Goal: Task Accomplishment & Management: Complete application form

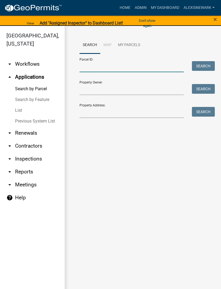
click at [133, 67] on input "Parcel ID:" at bounding box center [131, 66] width 104 height 11
click at [117, 66] on input "Parcel ID:" at bounding box center [131, 66] width 104 height 11
paste input "30000990303000"
type input "30000990303000"
click at [207, 68] on button "Search" at bounding box center [203, 66] width 23 height 10
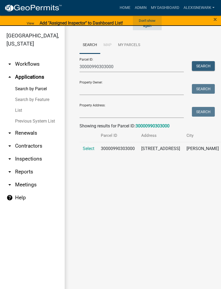
click at [150, 19] on button "Don't show again" at bounding box center [147, 23] width 29 height 14
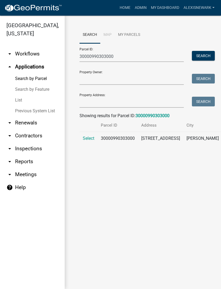
click at [88, 141] on span "Select" at bounding box center [89, 138] width 12 height 5
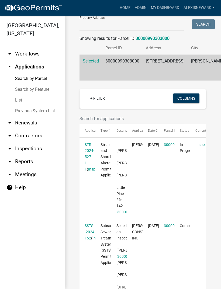
scroll to position [100, 0]
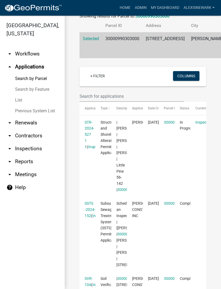
click at [89, 149] on link "STR-2024-527 1 1" at bounding box center [90, 134] width 10 height 29
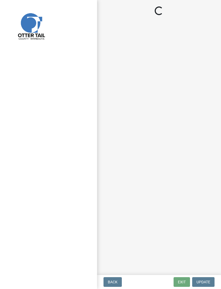
select select "710d5f49-2663-4e73-9718-d0c4e189f5ed"
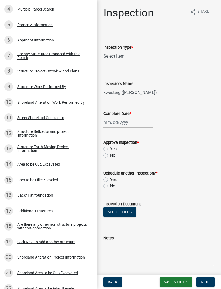
scroll to position [168, 0]
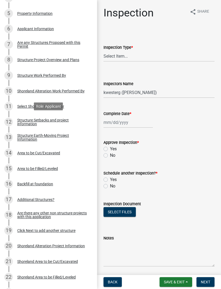
click at [27, 118] on div "Structure Setbacks and project information" at bounding box center [52, 122] width 71 height 8
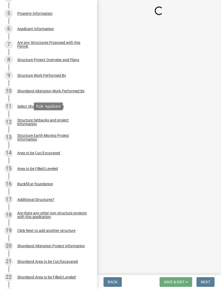
select select "3f749fe6-a143-42fc-a67b-7075716c0813"
select select "a3cc236c-43aa-406a-8353-e0398d57c407"
select select "e560a688-e561-477d-b756-2b3ad714d8bd"
select select "11af29a1-e0ac-4aba-ab92-f1c9c880dc9f"
select select "6dc278b5-2802-4c25-b4bb-ae59f5ac2011"
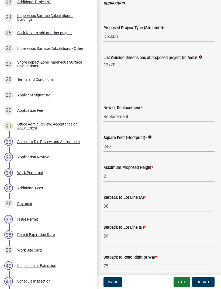
scroll to position [461, 0]
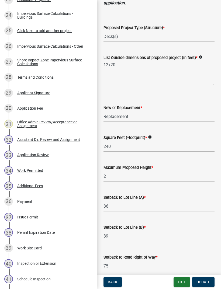
click at [21, 171] on div "Work Permitted" at bounding box center [30, 171] width 26 height 4
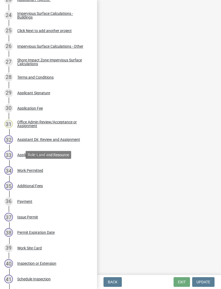
scroll to position [0, 0]
select select "55b171dc-ec57-498b-8d80-4b55e0b91b84"
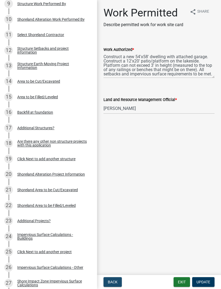
scroll to position [239, 0]
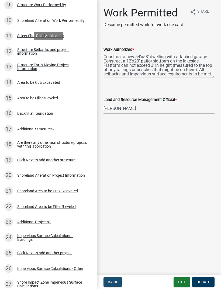
click at [29, 49] on div "Structure Setbacks and project information" at bounding box center [52, 52] width 71 height 8
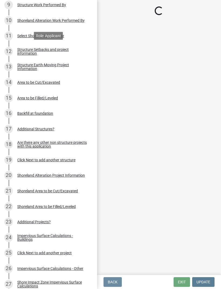
select select "3f749fe6-a143-42fc-a67b-7075716c0813"
select select "a3cc236c-43aa-406a-8353-e0398d57c407"
select select "e560a688-e561-477d-b756-2b3ad714d8bd"
select select "11af29a1-e0ac-4aba-ab92-f1c9c880dc9f"
select select "6dc278b5-2802-4c25-b4bb-ae59f5ac2011"
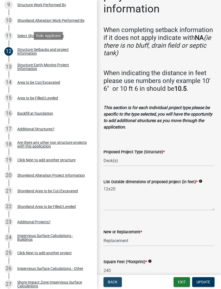
scroll to position [47, 0]
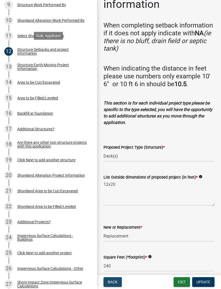
click at [115, 286] on button "Back" at bounding box center [112, 282] width 18 height 10
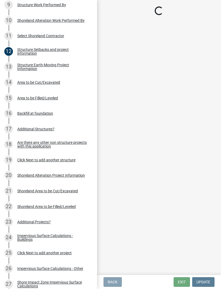
scroll to position [0, 0]
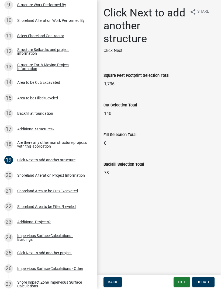
click at [117, 277] on button "Back" at bounding box center [112, 282] width 18 height 10
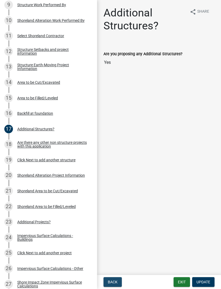
click at [112, 278] on button "Back" at bounding box center [112, 282] width 18 height 10
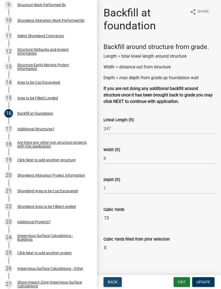
click at [115, 278] on button "Back" at bounding box center [112, 282] width 18 height 10
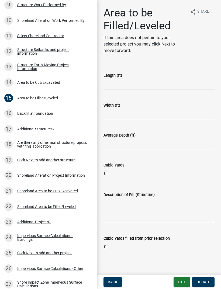
click at [111, 276] on nav "Back Exit Update" at bounding box center [159, 282] width 124 height 14
click at [115, 285] on button "Back" at bounding box center [112, 282] width 18 height 10
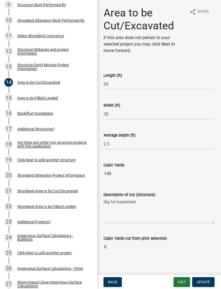
click at [117, 281] on button "Back" at bounding box center [112, 282] width 18 height 10
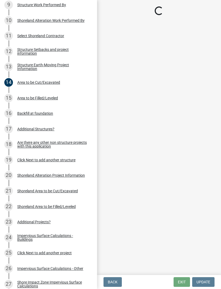
select select "76db9da3-e291-42ff-adbd-56cf719d5b77"
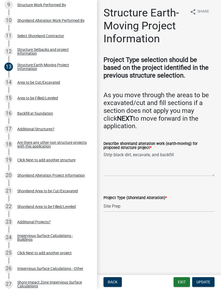
click at [115, 282] on span "Back" at bounding box center [113, 282] width 10 height 4
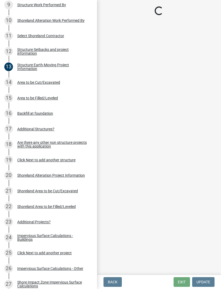
select select "4d8c0477-3507-4c3b-8a2b-7e3e8de33f20"
select select "a3cc236c-43aa-406a-8353-e0398d57c407"
select select "e560a688-e561-477d-b756-2b3ad714d8bd"
select select "e94f393b-1144-4024-97b6-2dafccd58aea"
select select "e80e3e2c-e9d0-4b64-95b5-c0b12854bba2"
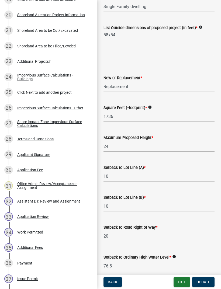
scroll to position [400, 0]
click at [42, 233] on div "Work Permitted" at bounding box center [30, 232] width 26 height 4
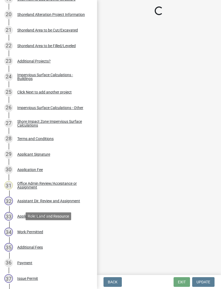
select select "55b171dc-ec57-498b-8d80-4b55e0b91b84"
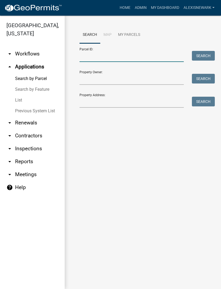
click at [106, 55] on input "Parcel ID:" at bounding box center [131, 56] width 104 height 11
click at [106, 57] on input "Parcel ID:" at bounding box center [131, 56] width 104 height 11
paste input "[CREDIT_CARD_NUMBER]"
type input "[CREDIT_CARD_NUMBER]"
click at [208, 58] on button "Search" at bounding box center [203, 56] width 23 height 10
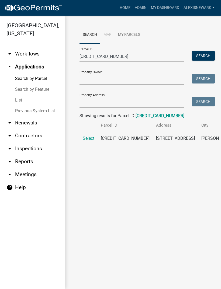
click at [94, 141] on span "Select" at bounding box center [89, 138] width 12 height 5
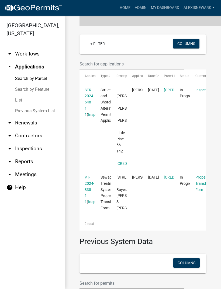
scroll to position [133, 0]
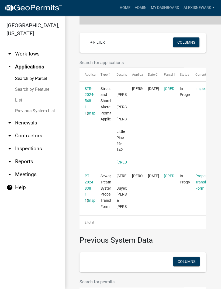
click at [89, 115] on link "STR-2024-548 1 1" at bounding box center [90, 100] width 10 height 29
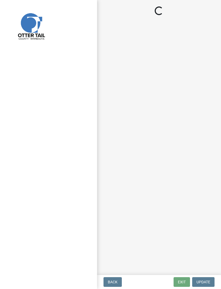
select select "29b027fa-a62f-4639-a4c1-67ac8b0bd2a2"
select select "facec742-7e79-4c33-8241-13e023664843"
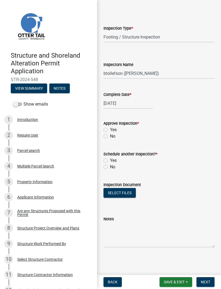
scroll to position [19, 0]
click at [66, 233] on link "8 Structure Project Overview and Plans" at bounding box center [48, 229] width 97 height 16
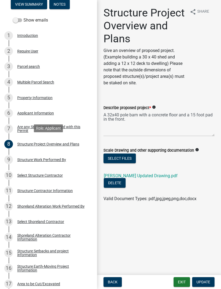
scroll to position [85, 0]
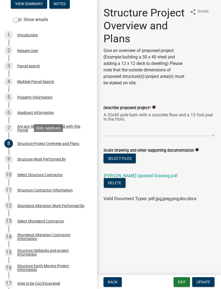
click at [154, 174] on link "[PERSON_NAME] Updated Drawing.pdf" at bounding box center [141, 175] width 74 height 5
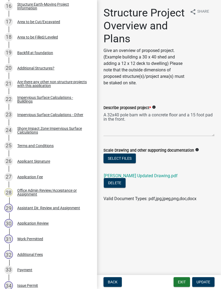
scroll to position [346, 0]
click at [41, 239] on div "Work Permitted" at bounding box center [30, 239] width 26 height 4
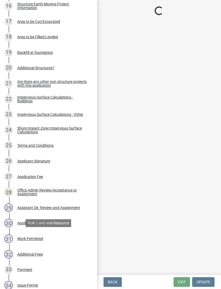
select select "55b171dc-ec57-498b-8d80-4b55e0b91b84"
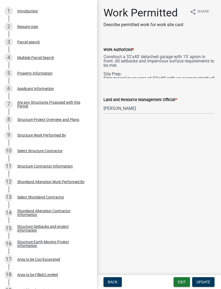
scroll to position [108, 0]
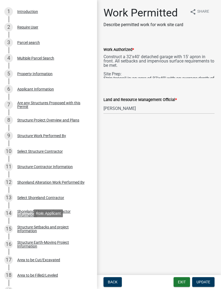
click at [61, 230] on div "Structure Setbacks and project information" at bounding box center [52, 229] width 71 height 8
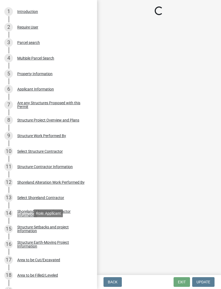
select select "367ae464-a00a-4d51-b12c-ecfde9206520"
select select "c185e313-3403-4239-bd61-bb563c58a77a"
select select "e560a688-e561-477d-b756-2b3ad714d8bd"
select select "11af29a1-e0ac-4aba-ab92-f1c9c880dc9f"
select select "e80e3e2c-e9d0-4b64-95b5-c0b12854bba2"
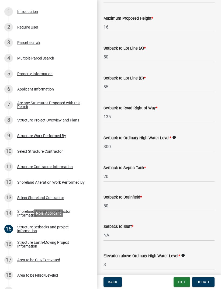
scroll to position [319, 0]
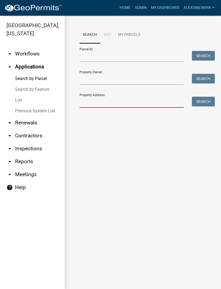
click at [109, 103] on input "Property Address:" at bounding box center [131, 102] width 104 height 11
type input "44624"
click at [200, 106] on button "Search" at bounding box center [203, 102] width 23 height 10
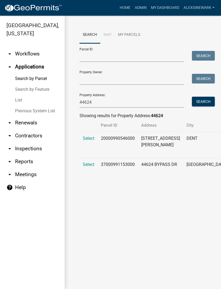
click at [84, 141] on span "Select" at bounding box center [89, 138] width 12 height 5
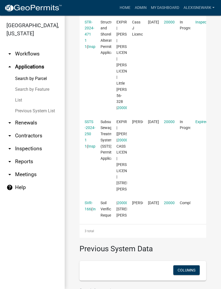
scroll to position [196, 0]
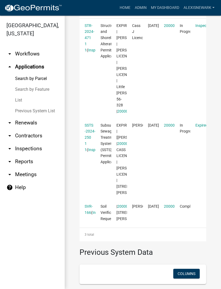
click at [90, 42] on link "STR-2024-471 1 1" at bounding box center [90, 37] width 10 height 29
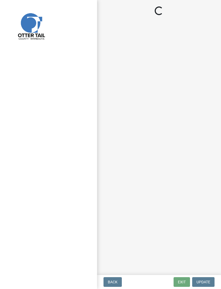
select select "710d5f49-2663-4e73-9718-d0c4e189f5ed"
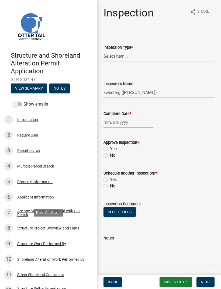
click at [36, 230] on div "8 Structure Project Overview and Plans" at bounding box center [46, 228] width 84 height 9
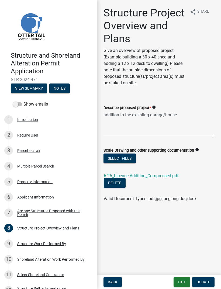
click at [169, 175] on link "6-25_Licence Addition_Compressed.pdf" at bounding box center [141, 175] width 75 height 5
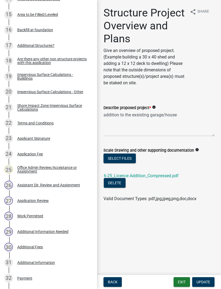
scroll to position [326, 0]
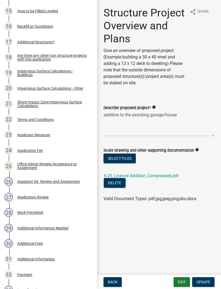
click at [40, 208] on div "28 Work Permitted" at bounding box center [46, 212] width 84 height 9
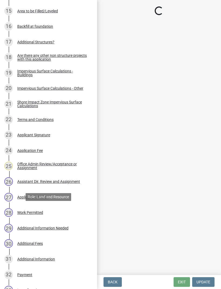
select select "55b171dc-ec57-498b-8d80-4b55e0b91b84"
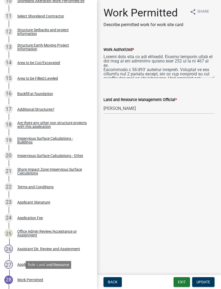
scroll to position [258, 0]
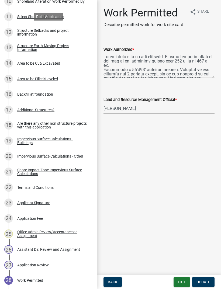
click at [63, 29] on div "Structure Setbacks and project information" at bounding box center [52, 33] width 71 height 8
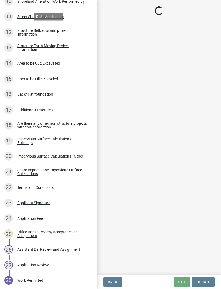
select select "18b28a59-dd74-4ec4-a1bc-0b6ca908341f"
select select "c185e313-3403-4239-bd61-bb563c58a77a"
select select "bb8806a8-36bb-4f40-a458-41a17cad55ac"
select select "e80e3e2c-e9d0-4b64-95b5-c0b12854bba2"
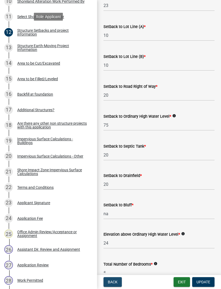
scroll to position [338, 0]
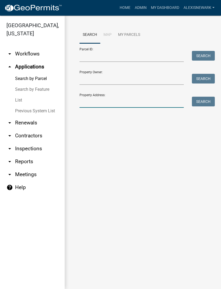
click at [107, 97] on input "Property Address:" at bounding box center [131, 102] width 104 height 11
type input "37401"
click at [202, 103] on button "Search" at bounding box center [203, 102] width 23 height 10
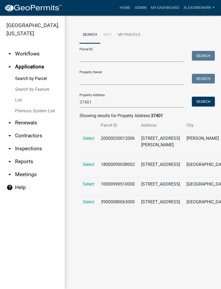
click at [87, 140] on span "Select" at bounding box center [89, 138] width 12 height 5
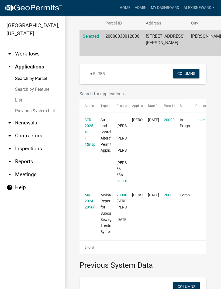
scroll to position [102, 0]
click at [89, 132] on link "STR-2025-41 1 1" at bounding box center [90, 131] width 10 height 29
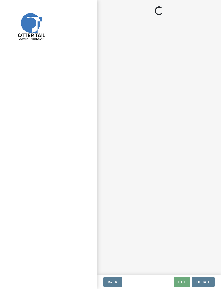
select select "710d5f49-2663-4e73-9718-d0c4e189f5ed"
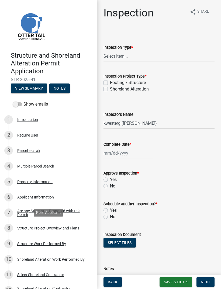
click at [79, 224] on div "8 Structure Project Overview and Plans" at bounding box center [46, 228] width 84 height 9
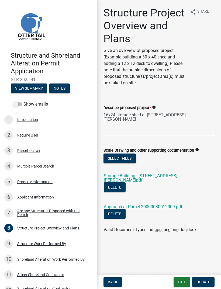
click at [175, 174] on link "Storage Building - [STREET_ADDRESS][PERSON_NAME]pdf" at bounding box center [141, 177] width 74 height 9
click at [42, 180] on div "Property Information" at bounding box center [34, 182] width 35 height 4
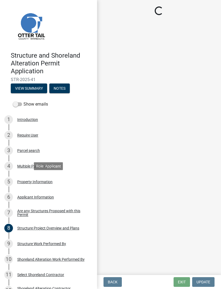
select select "c27eb232-cde5-4294-8c6e-2e732104bb3d"
select select "536c2d30-81d9-41b4-a753-c6560d717c74"
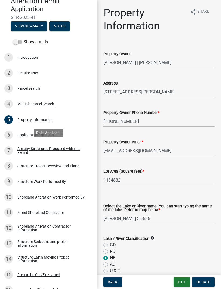
scroll to position [63, 0]
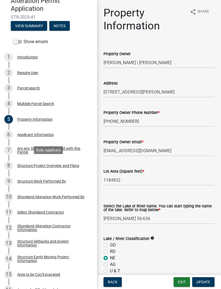
click at [74, 164] on div "Structure Project Overview and Plans" at bounding box center [48, 166] width 62 height 4
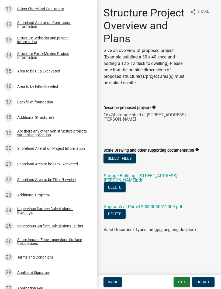
scroll to position [247, 0]
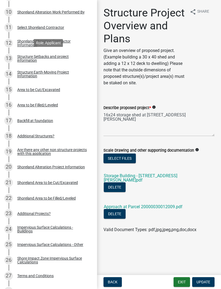
click at [58, 55] on div "Structure Setbacks and project information" at bounding box center [52, 59] width 71 height 8
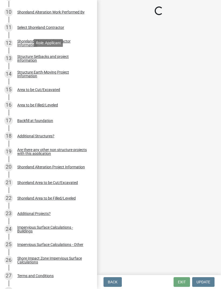
select select "25a02ecf-16f8-4dec-ac47-822d39ad9576"
select select "c185e313-3403-4239-bd61-bb563c58a77a"
select select "e560a688-e561-477d-b756-2b3ad714d8bd"
select select "bb8806a8-36bb-4f40-a458-41a17cad55ac"
select select "6dc278b5-2802-4c25-b4bb-ae59f5ac2011"
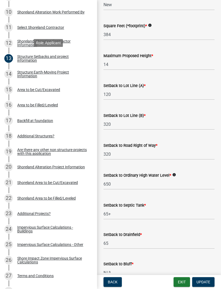
scroll to position [297, 0]
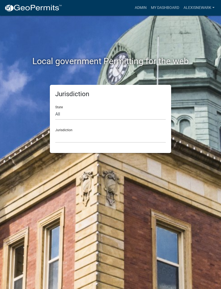
click at [147, 8] on link "Admin" at bounding box center [141, 8] width 16 height 10
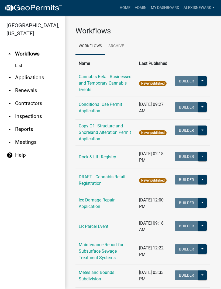
click at [44, 82] on link "arrow_drop_down Applications" at bounding box center [32, 77] width 65 height 13
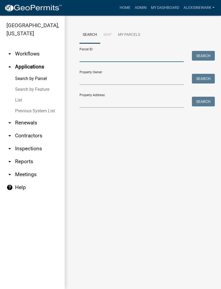
click at [109, 57] on input "Parcel ID:" at bounding box center [131, 56] width 104 height 11
click at [110, 57] on input "Parcel ID:" at bounding box center [131, 56] width 104 height 11
paste input "20000990546000"
type input "20000990546000"
click at [211, 57] on button "Search" at bounding box center [203, 56] width 23 height 10
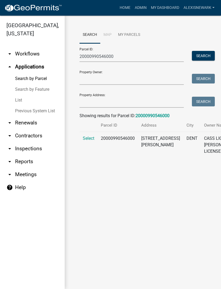
click at [90, 141] on span "Select" at bounding box center [89, 138] width 12 height 5
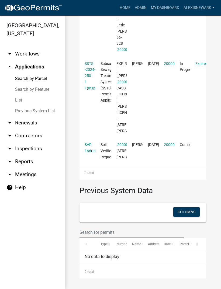
scroll to position [261, 0]
click at [90, 87] on link "SSTS -2024-250 1 1" at bounding box center [90, 75] width 11 height 29
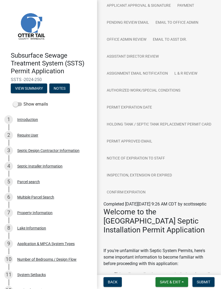
scroll to position [223, 0]
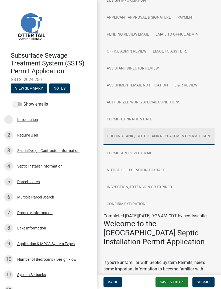
click at [170, 136] on link "Holding Tank / Septic Tank Replacement Permit Card" at bounding box center [158, 136] width 111 height 17
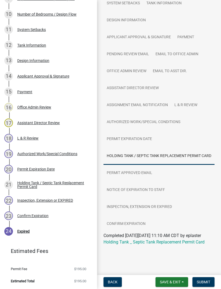
scroll to position [245, 0]
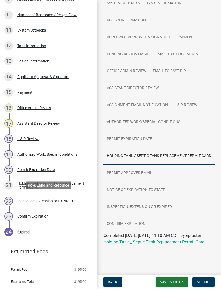
click at [73, 199] on div "Inspection, Extension or EXPIRED" at bounding box center [45, 201] width 56 height 4
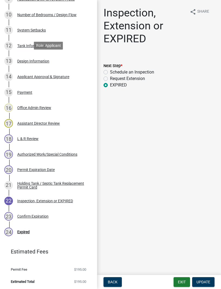
click at [43, 61] on div "Design Information" at bounding box center [33, 61] width 32 height 4
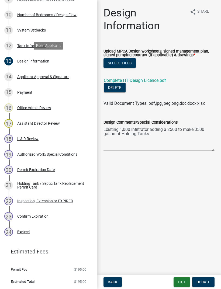
click at [143, 83] on link "Complete HT Design Licence.pdf" at bounding box center [135, 80] width 62 height 5
